Goal: Task Accomplishment & Management: Complete application form

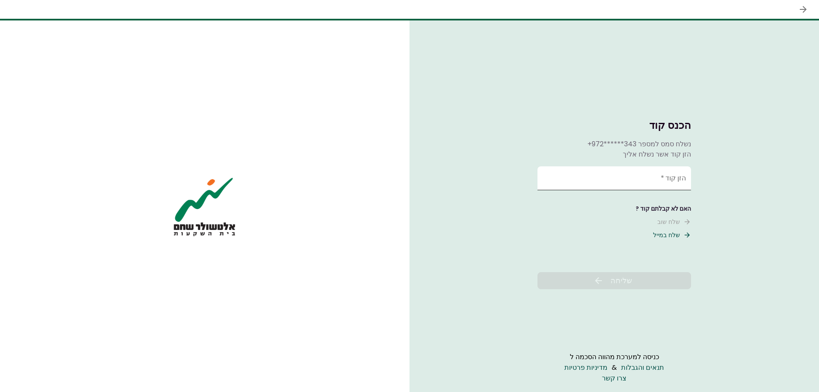
click at [686, 184] on input "הזן קוד   *" at bounding box center [615, 178] width 154 height 24
type input "******"
click at [632, 284] on span "שליחה" at bounding box center [621, 281] width 22 height 12
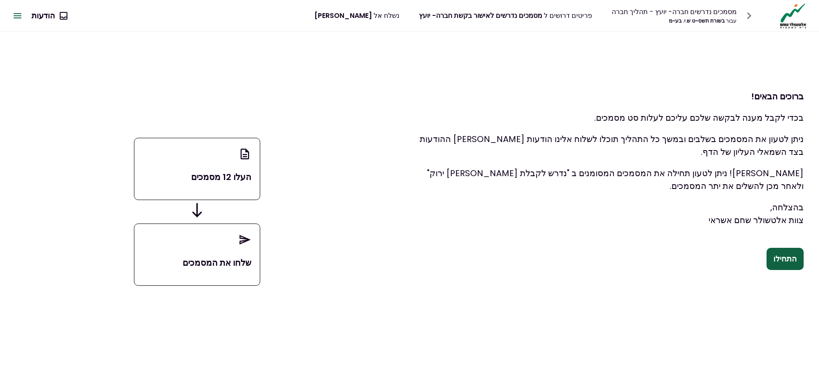
click at [224, 163] on div "העלו 12 מסמכים" at bounding box center [197, 169] width 126 height 62
click at [800, 264] on button "התחילו" at bounding box center [785, 259] width 37 height 22
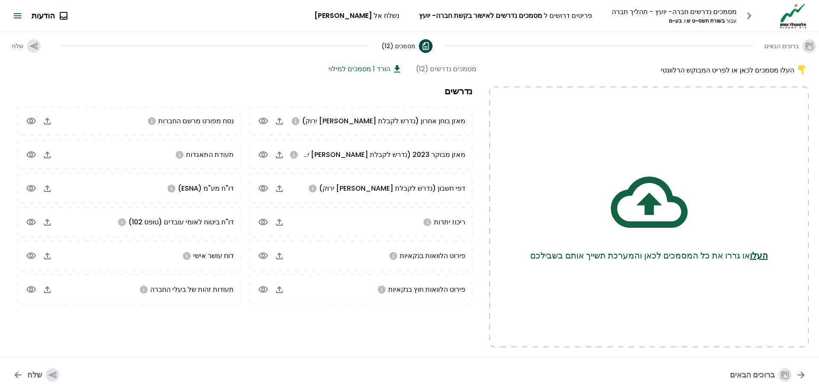
click at [445, 334] on section "מסמכים נדרשים (12) הורד 1 מסמכים למילוי נדרשים מאזן בוחן אחרון (נדרש לקבלת אור …" at bounding box center [243, 206] width 466 height 284
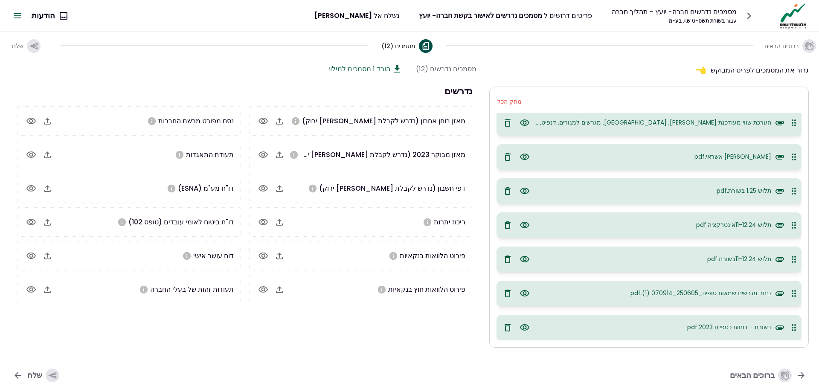
scroll to position [2093, 0]
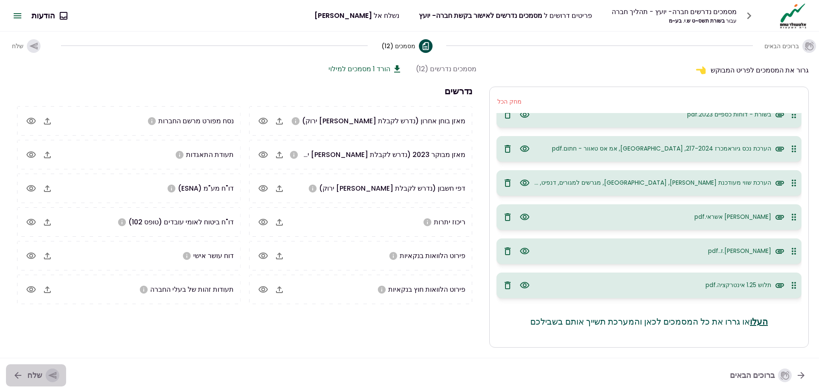
click at [48, 377] on icon "button" at bounding box center [52, 375] width 9 height 9
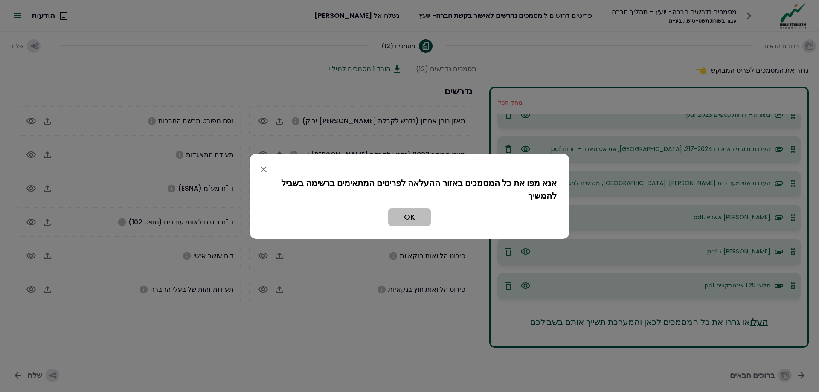
click at [418, 217] on button "OK" at bounding box center [409, 217] width 43 height 18
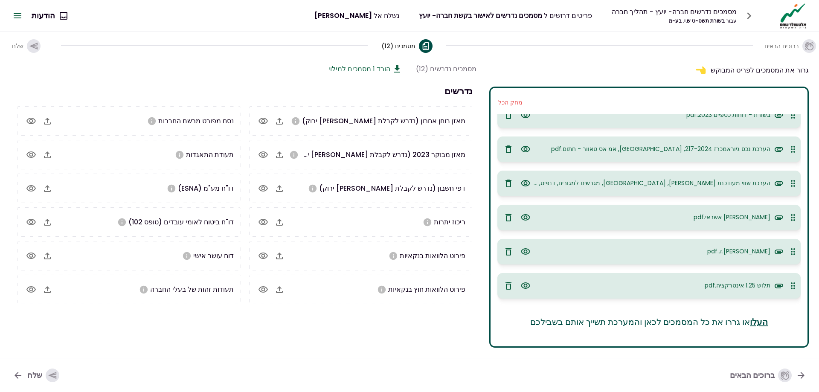
click at [46, 379] on div "button" at bounding box center [53, 376] width 14 height 14
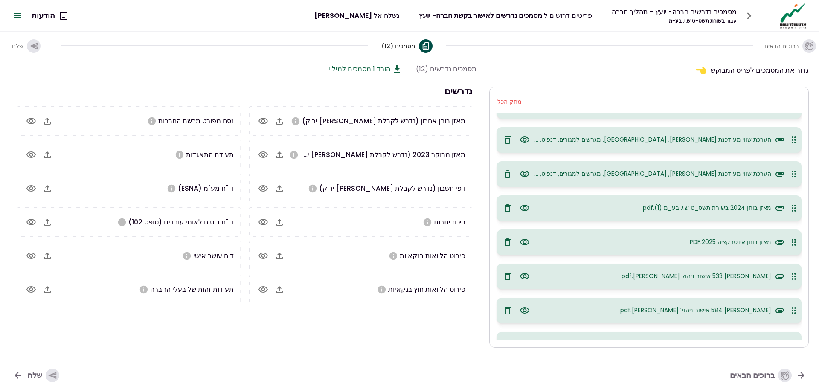
scroll to position [0, 0]
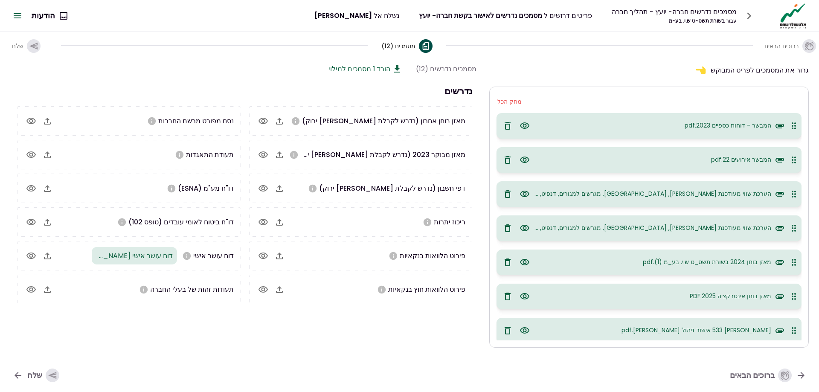
click at [386, 66] on button "הורד 1 מסמכים למילוי" at bounding box center [365, 69] width 74 height 11
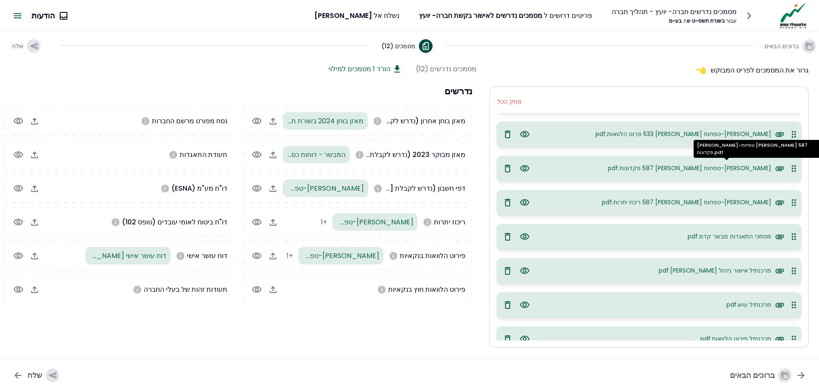
scroll to position [213, 0]
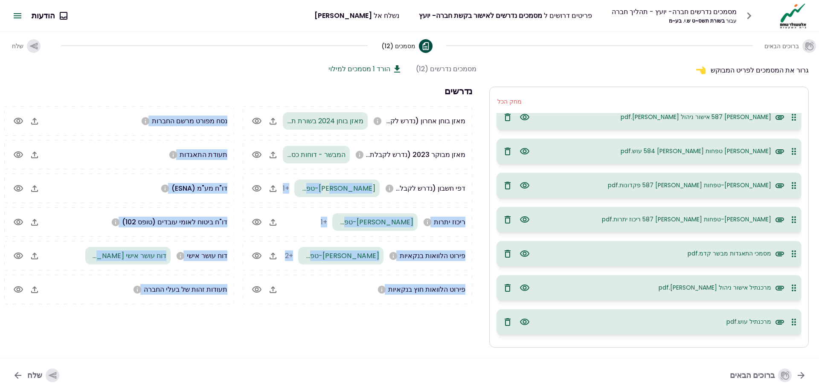
drag, startPoint x: 745, startPoint y: 141, endPoint x: 359, endPoint y: 173, distance: 387.8
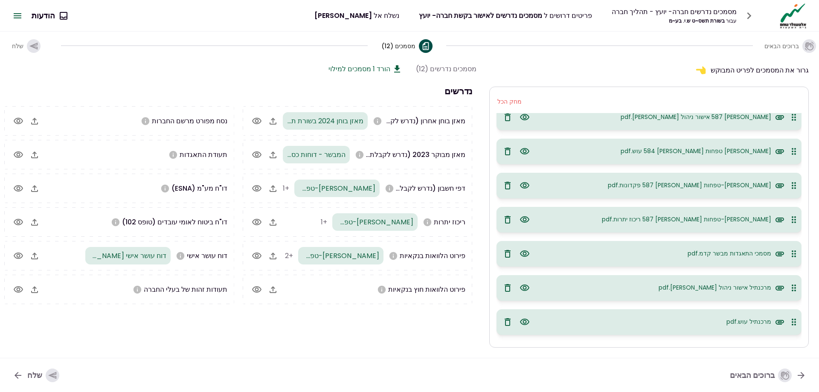
click at [517, 58] on div "ברוכים הבאים מסמכים (12) שלח" at bounding box center [409, 46] width 819 height 28
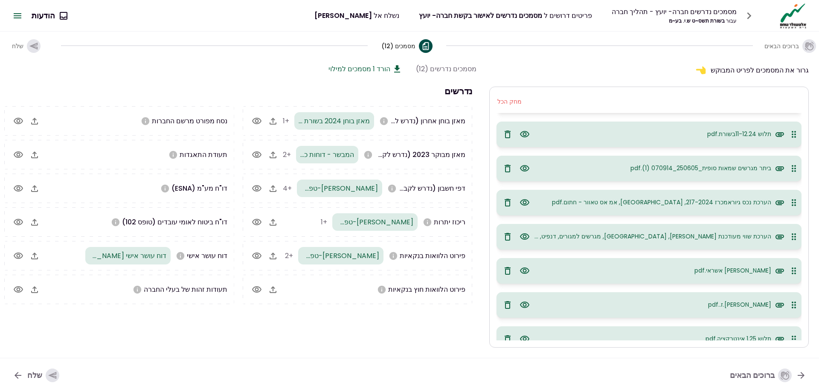
scroll to position [1547, 0]
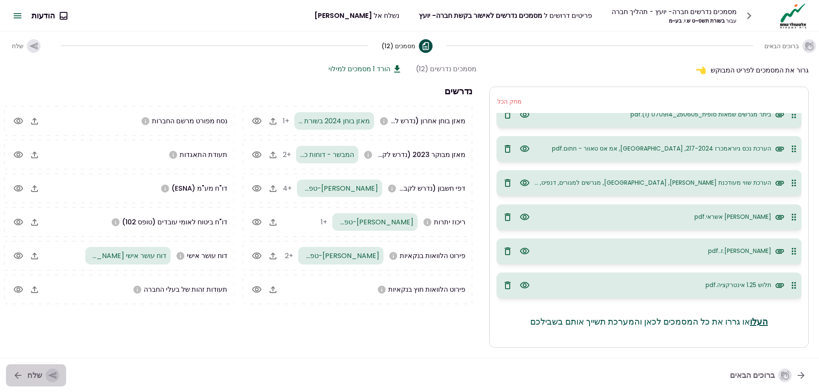
click at [49, 369] on div "button" at bounding box center [53, 376] width 14 height 14
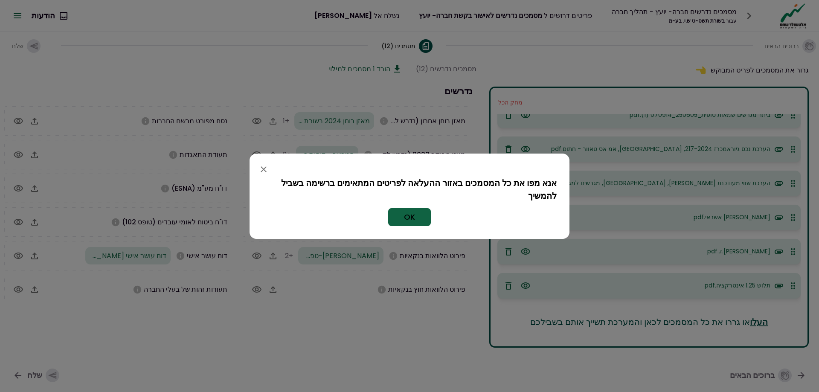
click at [49, 372] on div at bounding box center [409, 196] width 819 height 392
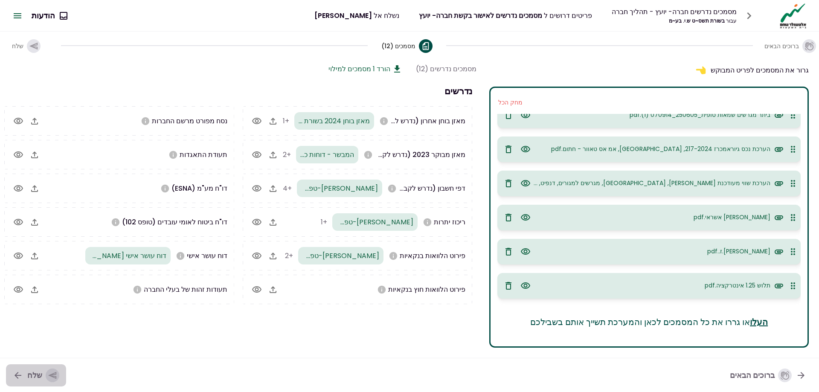
click at [49, 372] on icon "button" at bounding box center [52, 375] width 9 height 9
click at [64, 374] on nav "ברוכים הבאים שלח" at bounding box center [409, 375] width 819 height 35
click at [52, 375] on icon "button" at bounding box center [52, 375] width 8 height 7
click at [43, 375] on div "שלח" at bounding box center [43, 376] width 32 height 14
click at [469, 73] on div "מסמכים נדרשים (12)" at bounding box center [446, 69] width 61 height 11
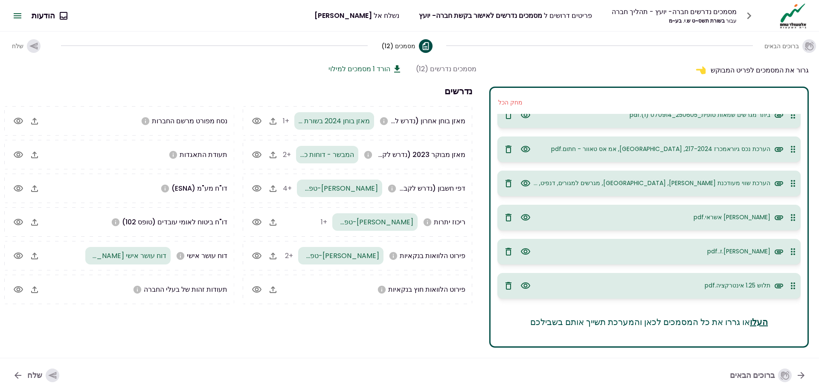
click at [423, 69] on div "מסמכים נדרשים (12)" at bounding box center [446, 69] width 61 height 11
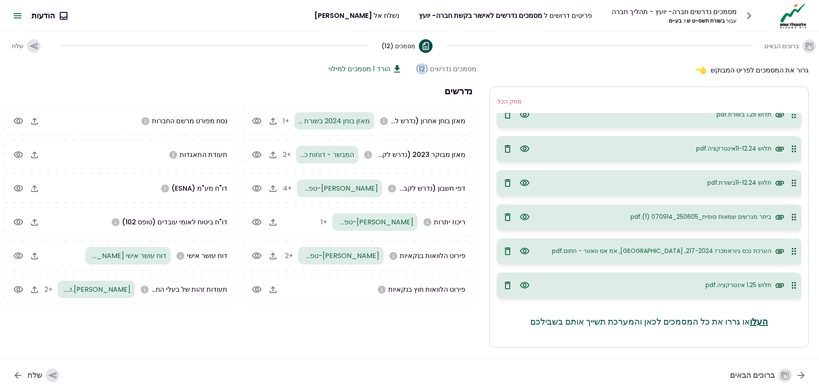
scroll to position [1445, 0]
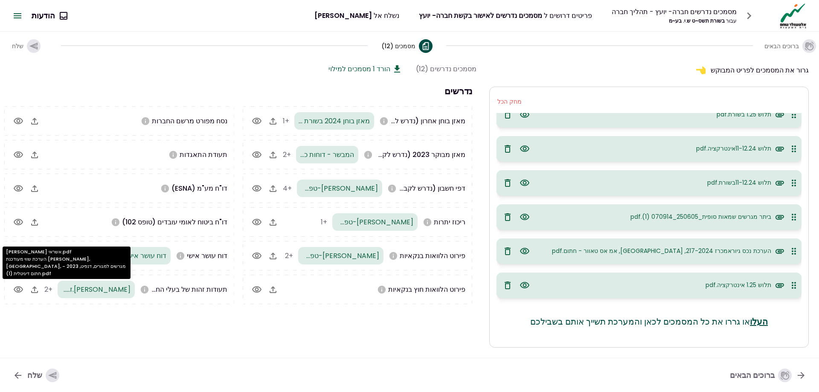
click at [52, 294] on span "+2" at bounding box center [48, 290] width 8 height 10
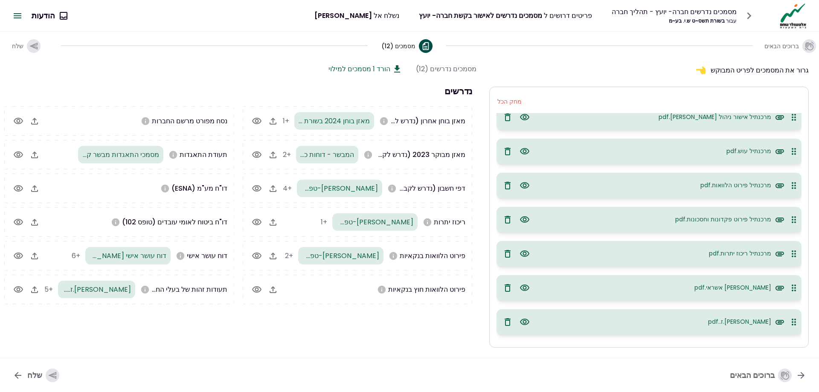
scroll to position [256, 0]
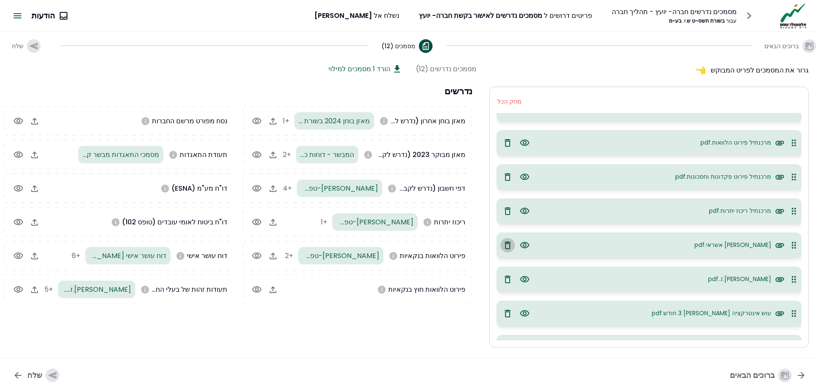
click at [510, 247] on icon "button" at bounding box center [508, 245] width 10 height 10
click at [509, 245] on icon "button" at bounding box center [508, 245] width 10 height 10
click at [504, 245] on button "button" at bounding box center [507, 245] width 15 height 15
click at [744, 250] on div "אישור ניהול חשבון אינטרקציה מזרחי.pdf" at bounding box center [710, 245] width 149 height 10
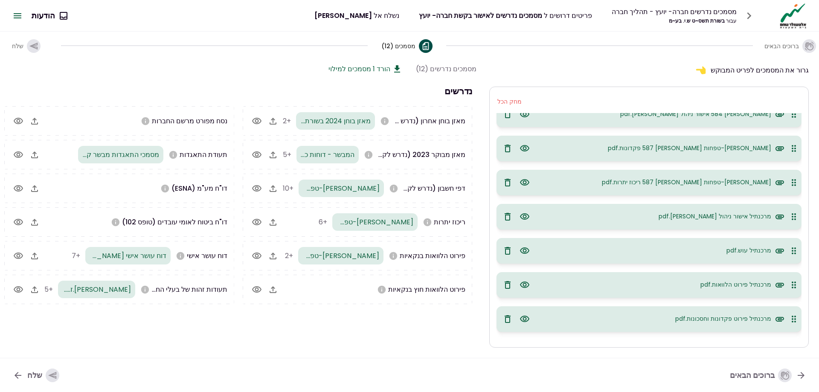
scroll to position [0, 0]
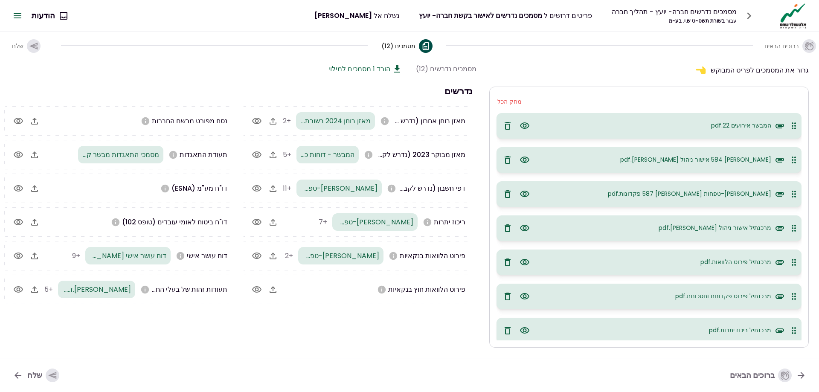
click at [509, 123] on icon "button" at bounding box center [508, 126] width 10 height 10
click at [499, 98] on button "מחק הכל" at bounding box center [509, 102] width 33 height 16
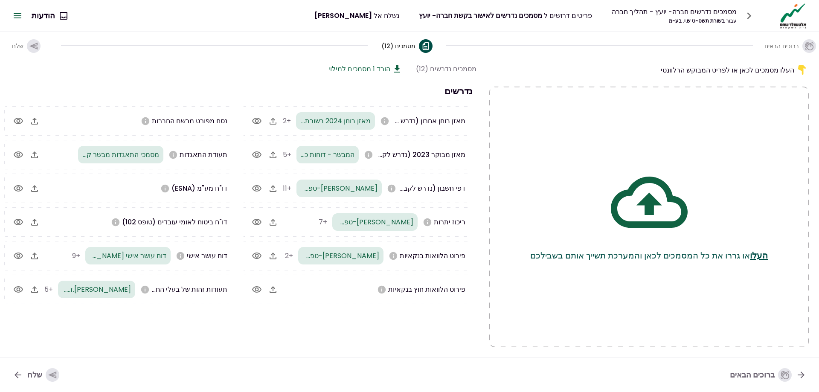
click at [24, 378] on button "שלח" at bounding box center [36, 375] width 60 height 22
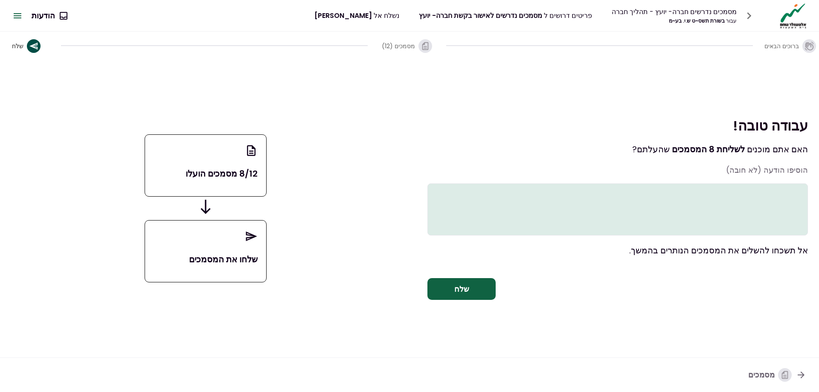
click at [563, 209] on textarea at bounding box center [617, 209] width 381 height 52
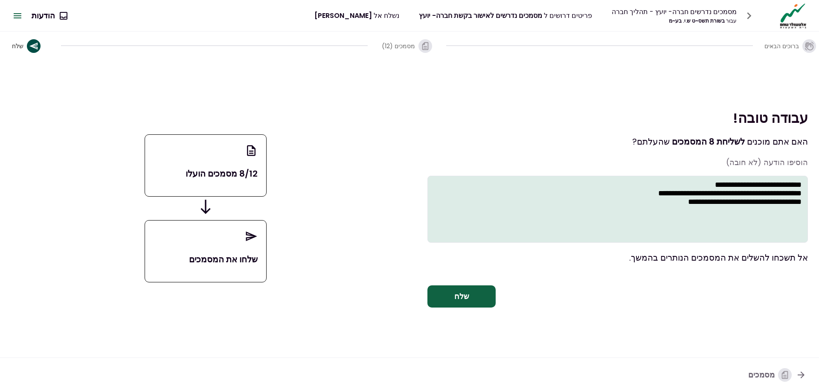
type textarea "**********"
click at [467, 291] on button "שלח" at bounding box center [461, 296] width 68 height 22
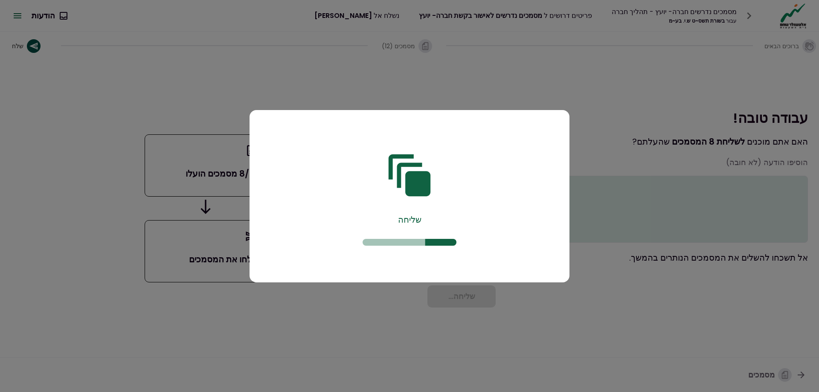
click at [462, 182] on div "שליחה" at bounding box center [409, 197] width 294 height 143
